Goal: Register for event/course

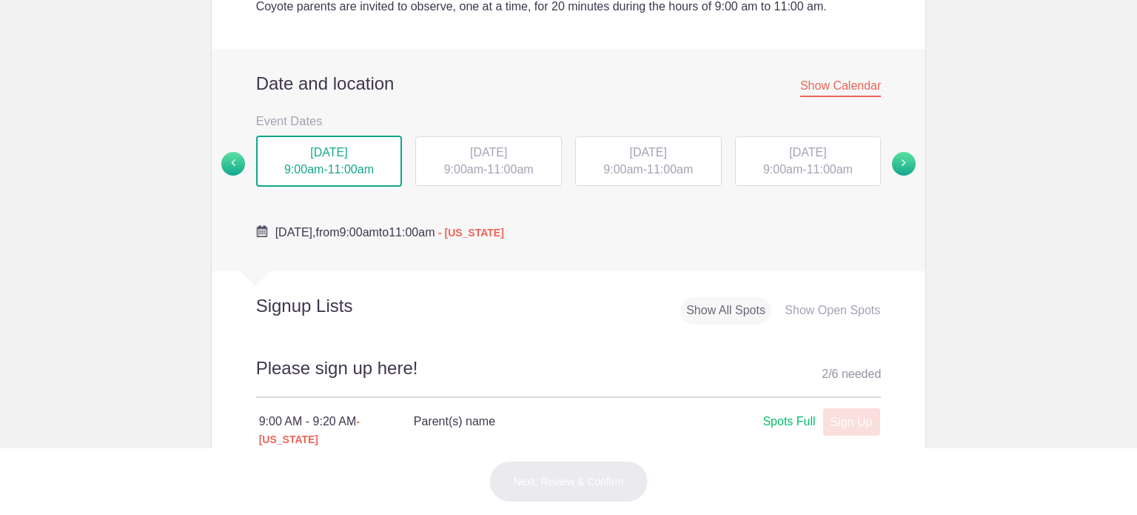
scroll to position [370, 0]
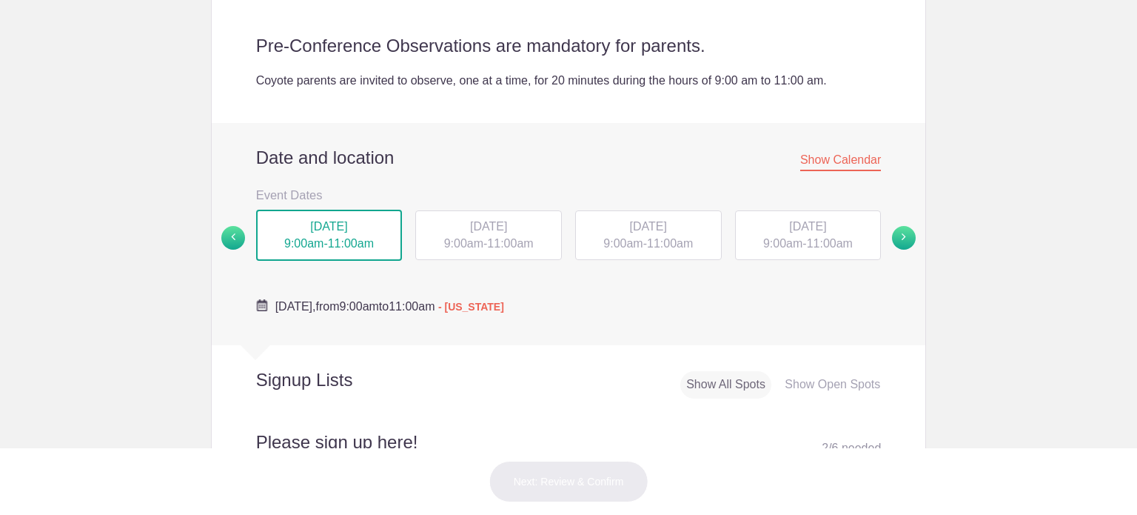
click at [481, 235] on div "TUE, Sep 23, 2025 9:00am - 11:00am" at bounding box center [488, 235] width 147 height 50
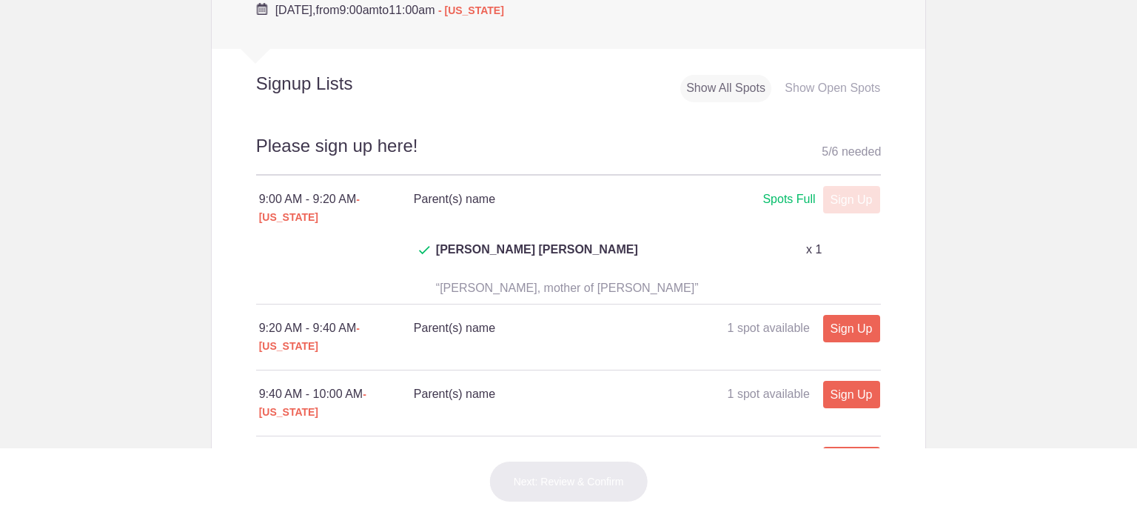
scroll to position [444, 0]
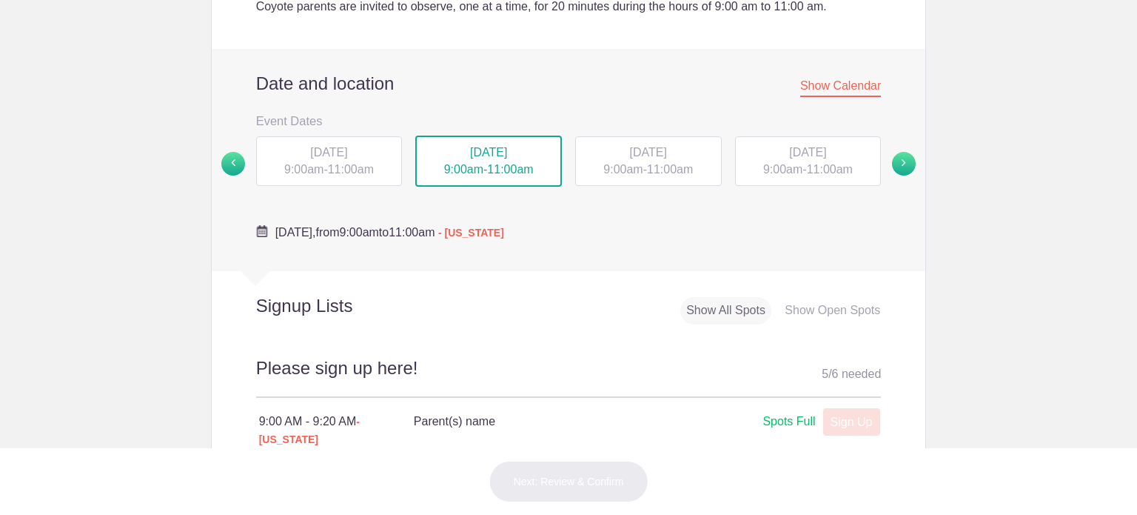
click at [838, 173] on span "11:00am" at bounding box center [830, 169] width 46 height 13
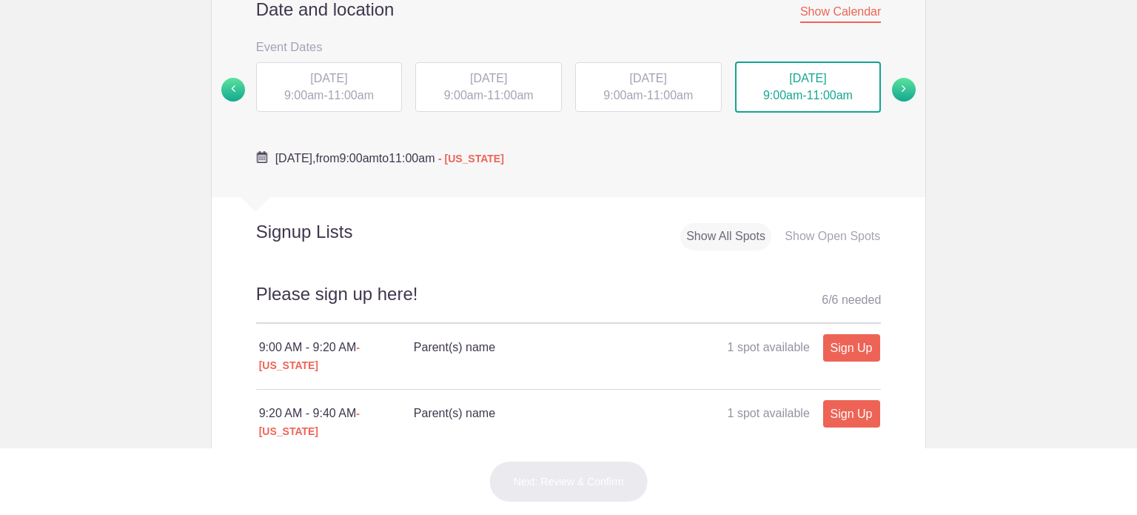
scroll to position [592, 0]
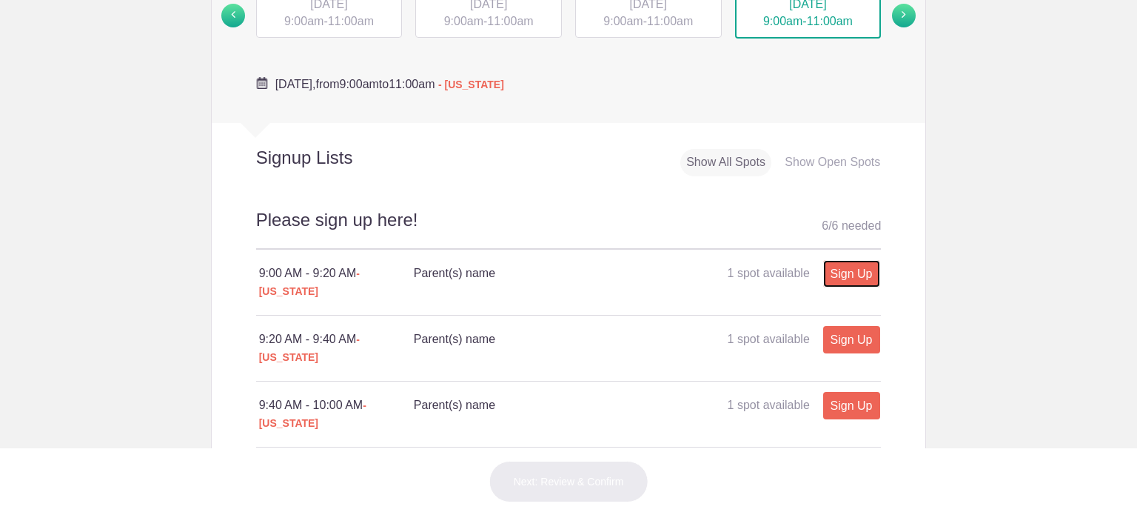
click at [840, 270] on link "Sign Up" at bounding box center [851, 273] width 57 height 27
type input "1"
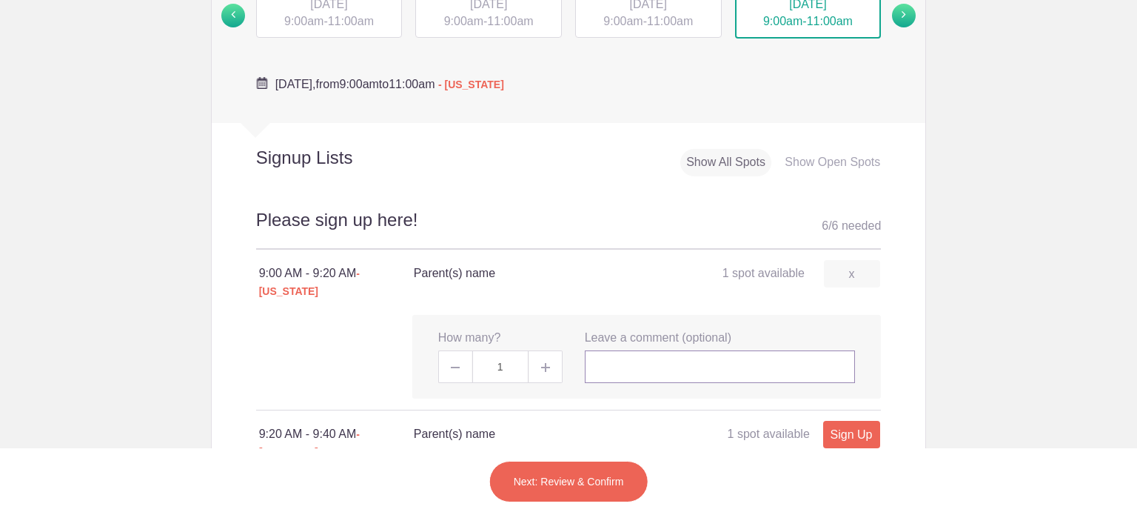
click at [768, 364] on input "text" at bounding box center [720, 366] width 271 height 33
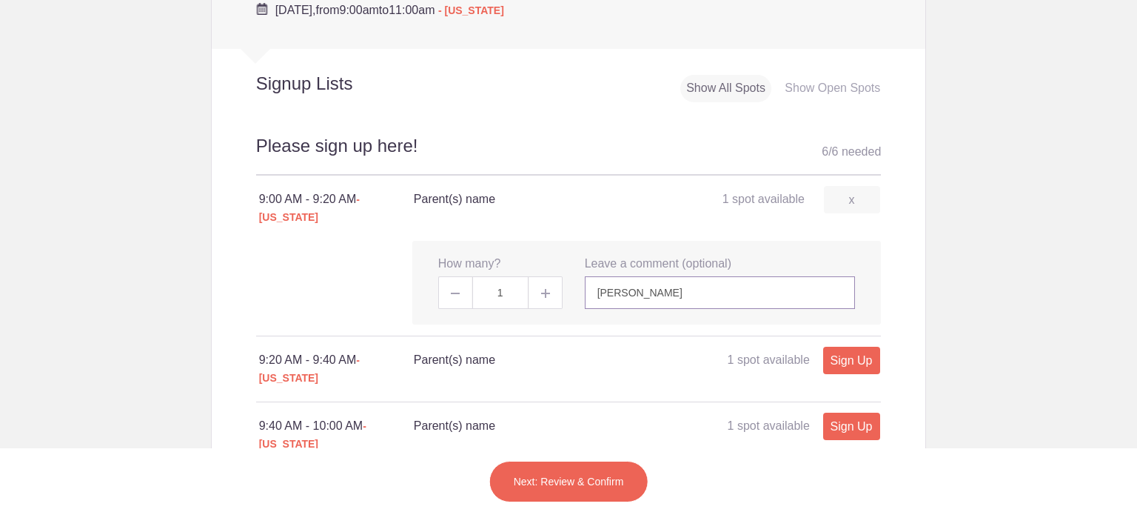
type input "[PERSON_NAME]"
click at [862, 257] on div "x How many? 1 x Leave a comment (optional) Lauren Prioreschi Person's Name Pers…" at bounding box center [646, 283] width 469 height 84
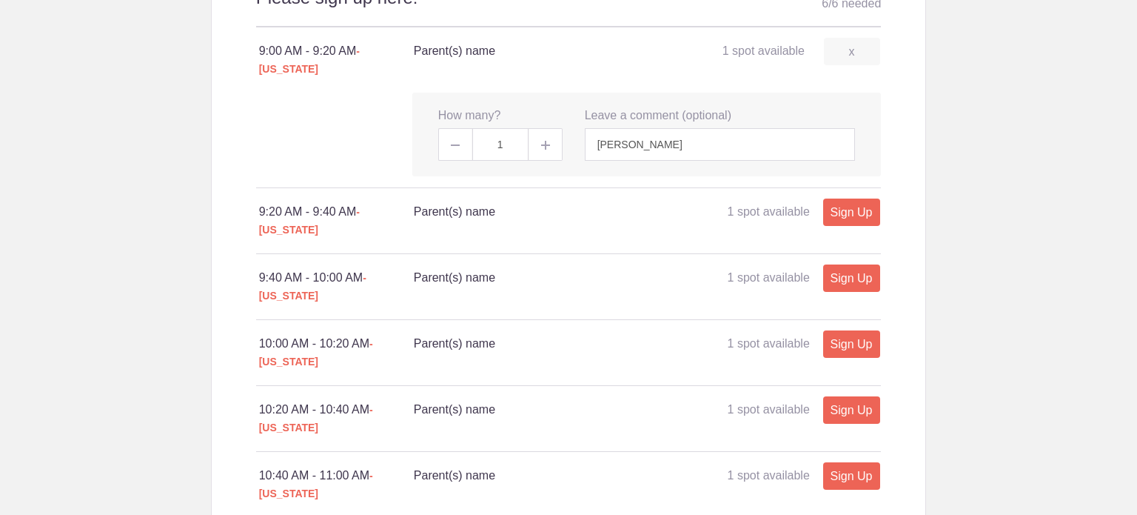
scroll to position [963, 0]
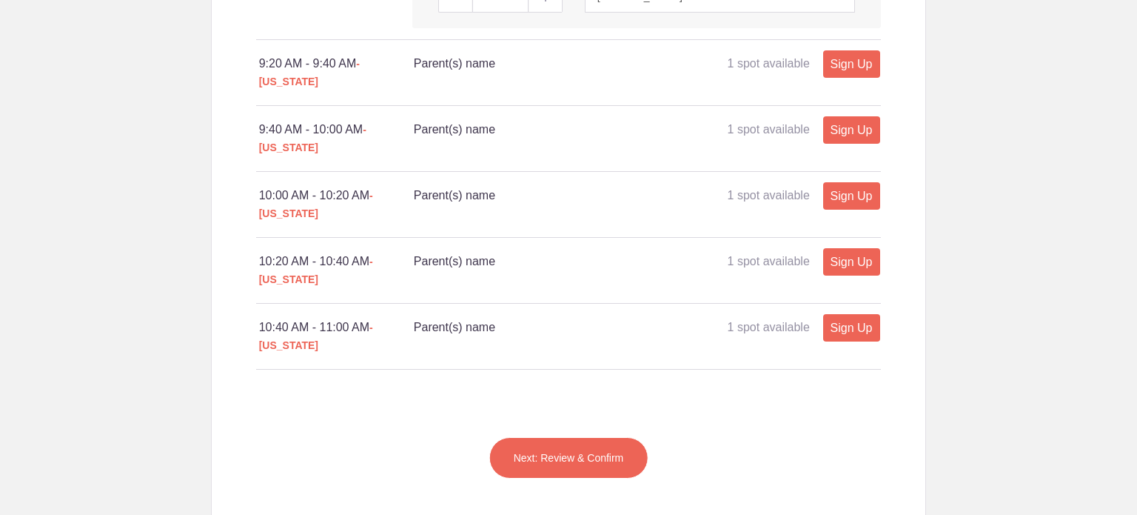
click at [604, 437] on button "Next: Review & Confirm" at bounding box center [568, 457] width 159 height 41
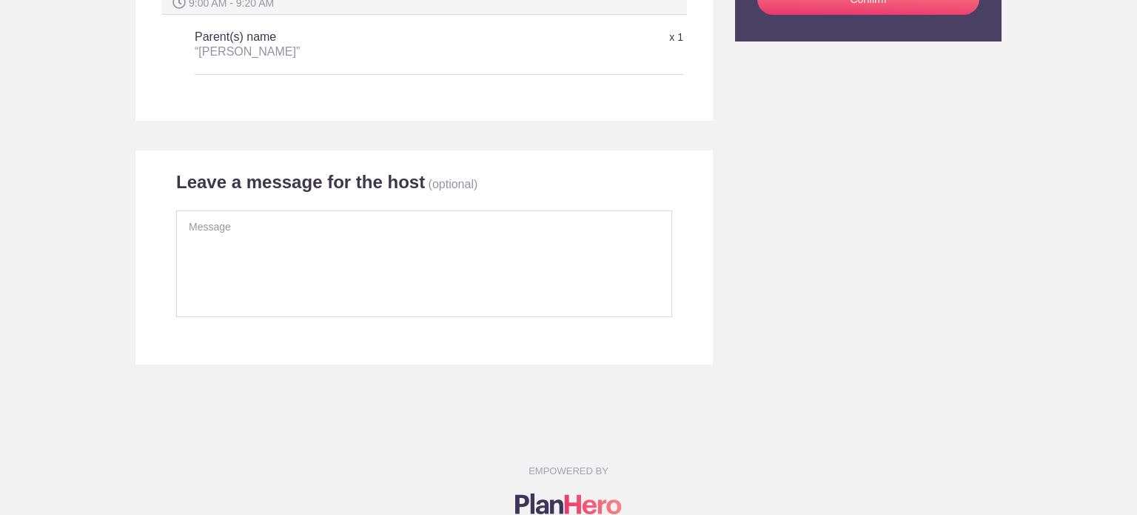
scroll to position [222, 0]
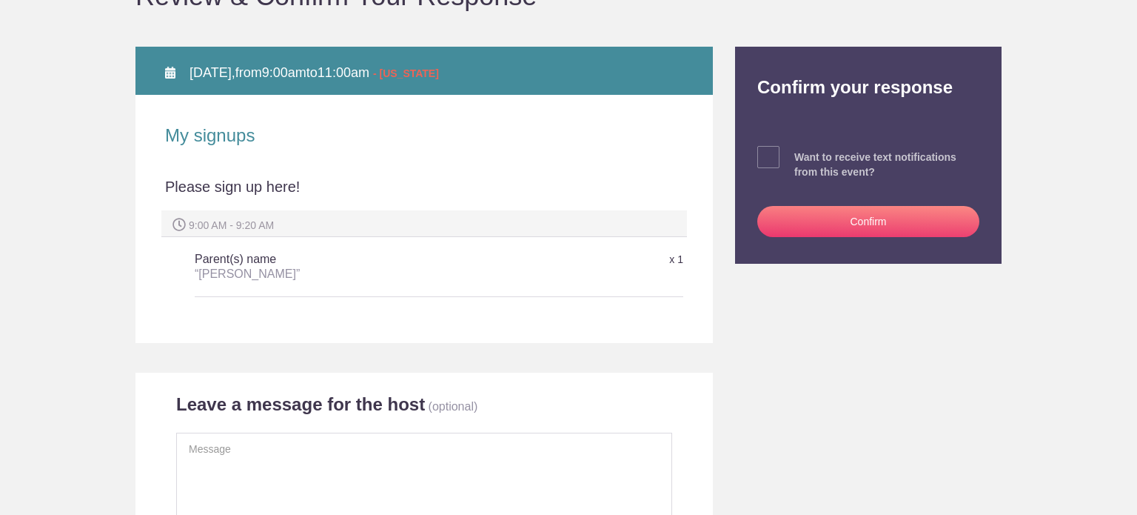
click at [821, 215] on button "Confirm" at bounding box center [868, 221] width 222 height 31
